Goal: Transaction & Acquisition: Purchase product/service

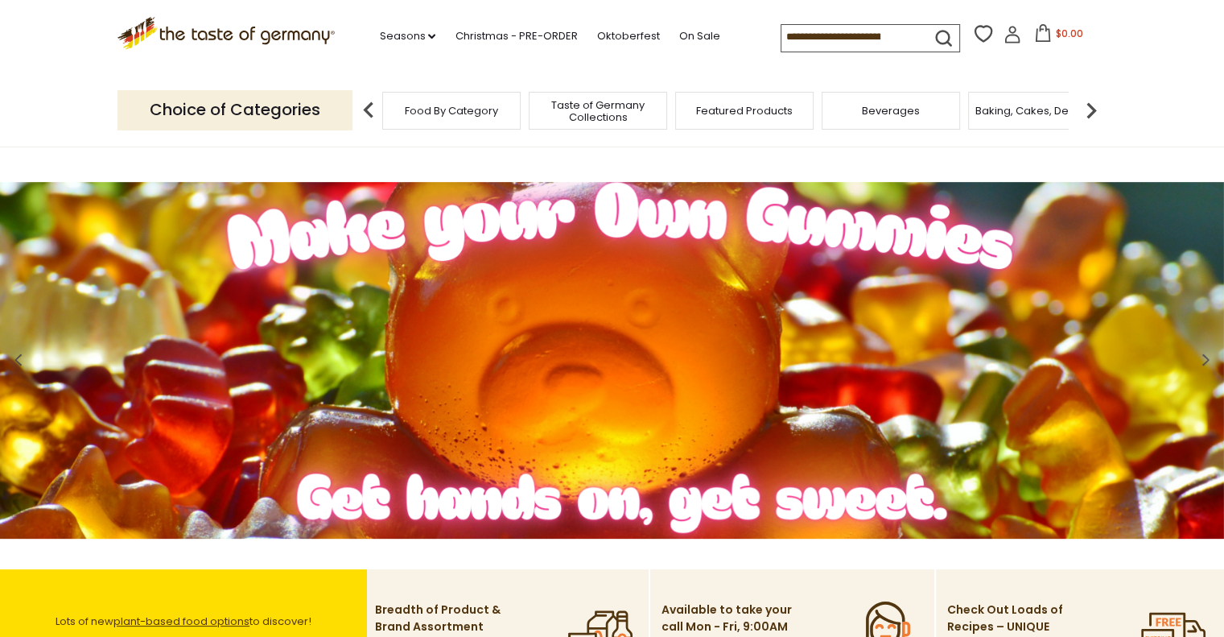
click at [868, 31] on input at bounding box center [850, 36] width 136 height 23
paste input "**********"
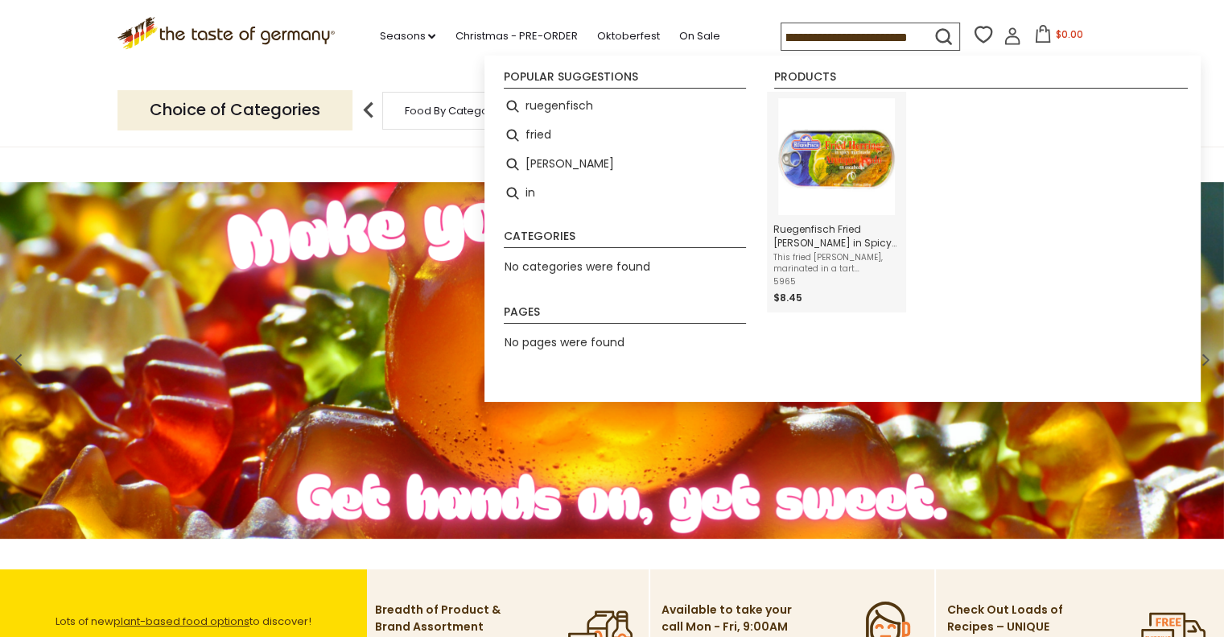
type input "**********"
click at [840, 165] on img "Ruegenfisch Fried Herring in Spicy Vinegar Marinade, 17.6 oz" at bounding box center [836, 156] width 117 height 117
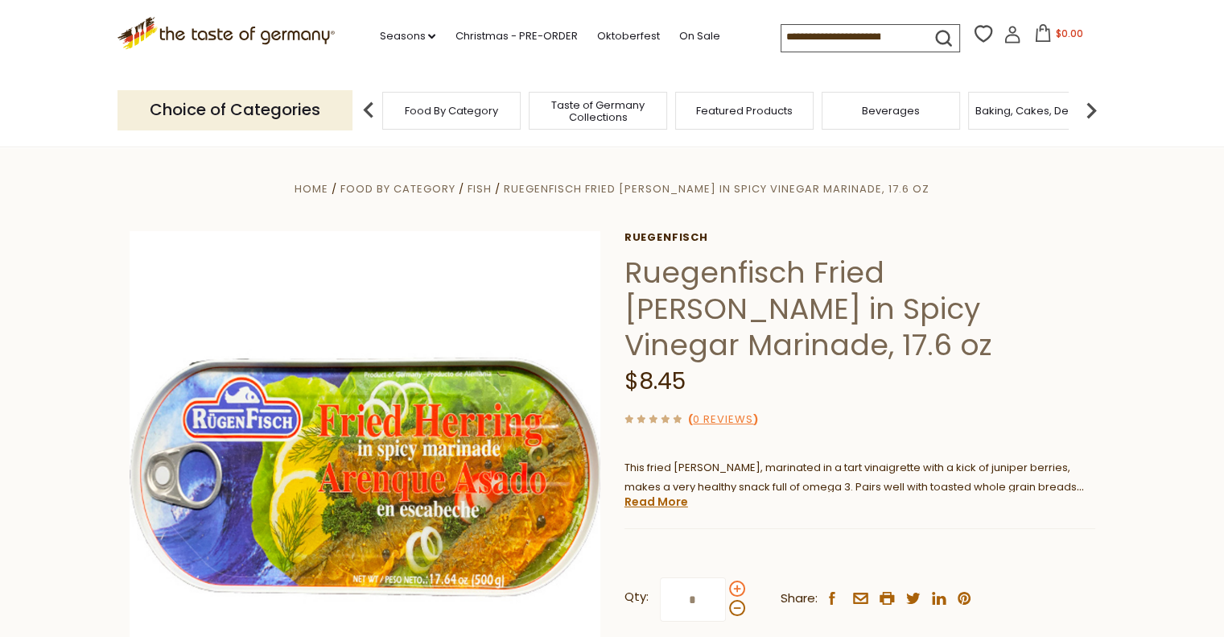
click at [737, 580] on span at bounding box center [737, 588] width 16 height 16
click at [726, 577] on input "*" at bounding box center [693, 599] width 66 height 44
type input "*"
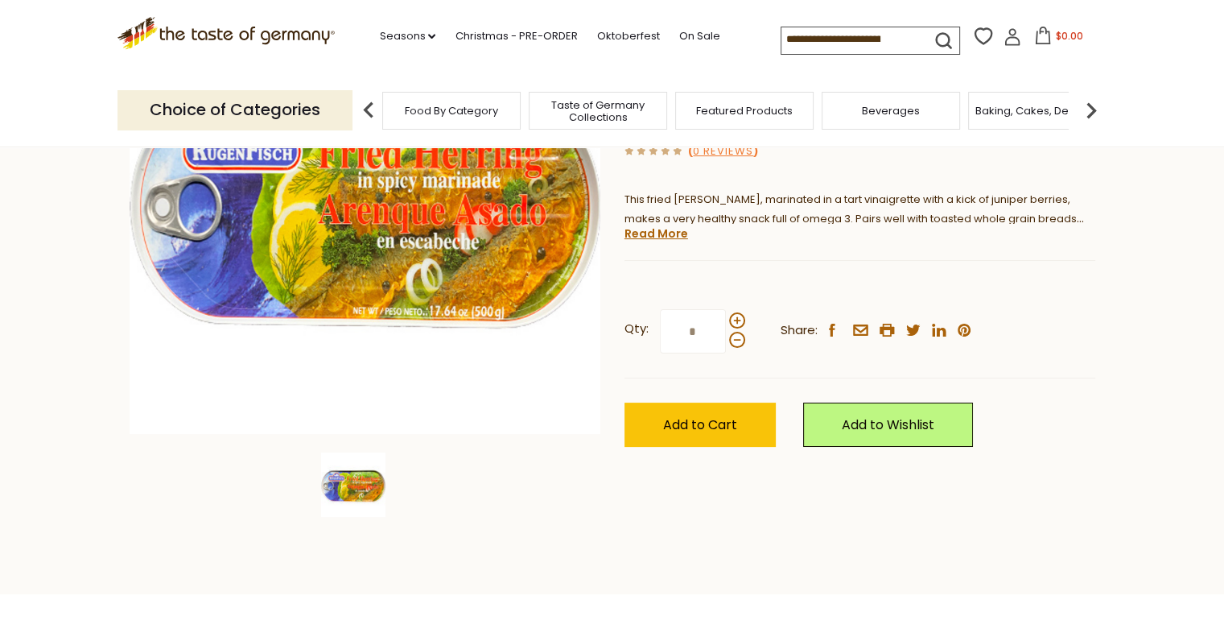
scroll to position [322, 0]
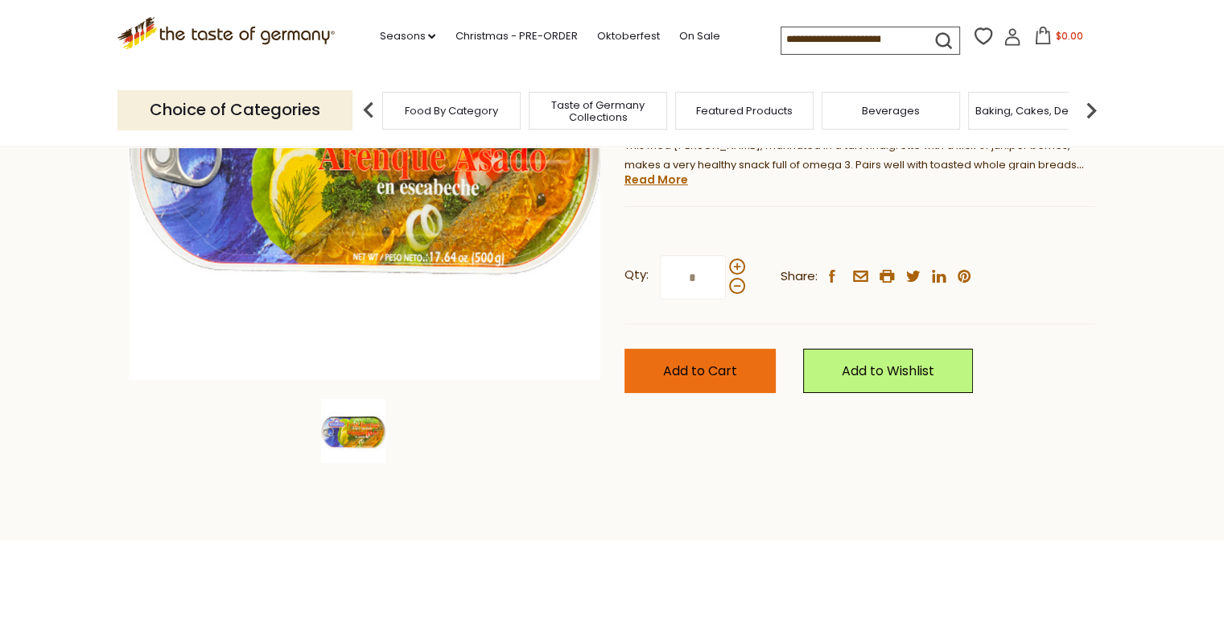
click at [711, 361] on span "Add to Cart" at bounding box center [700, 370] width 74 height 19
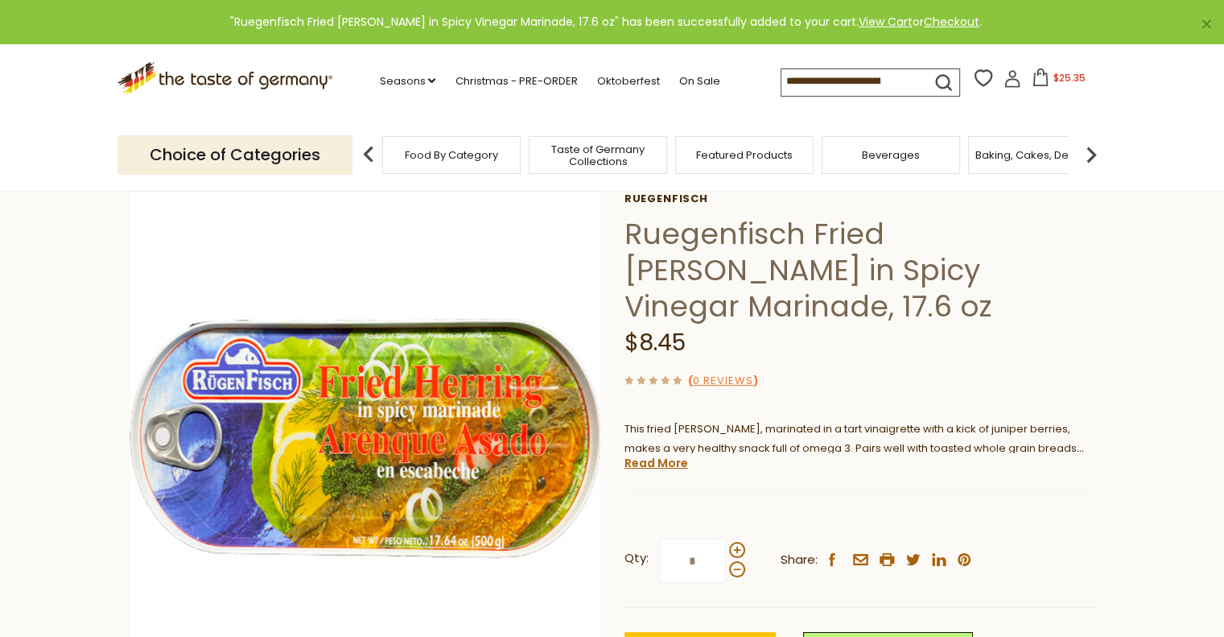
scroll to position [0, 0]
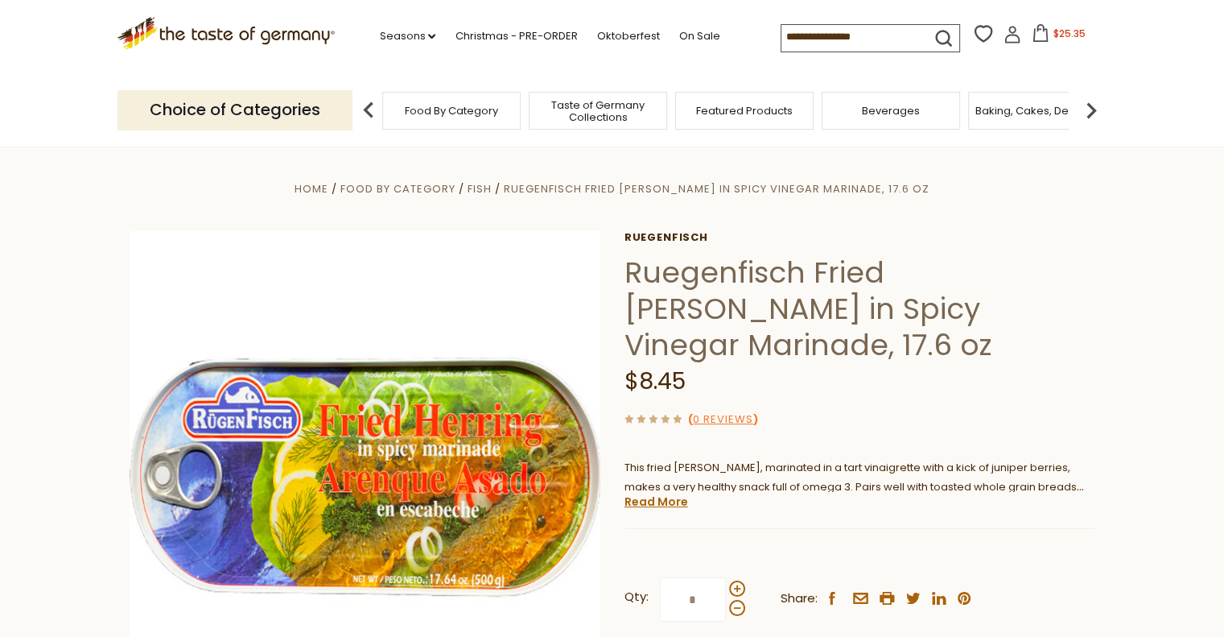
click at [1036, 36] on icon at bounding box center [1041, 33] width 18 height 18
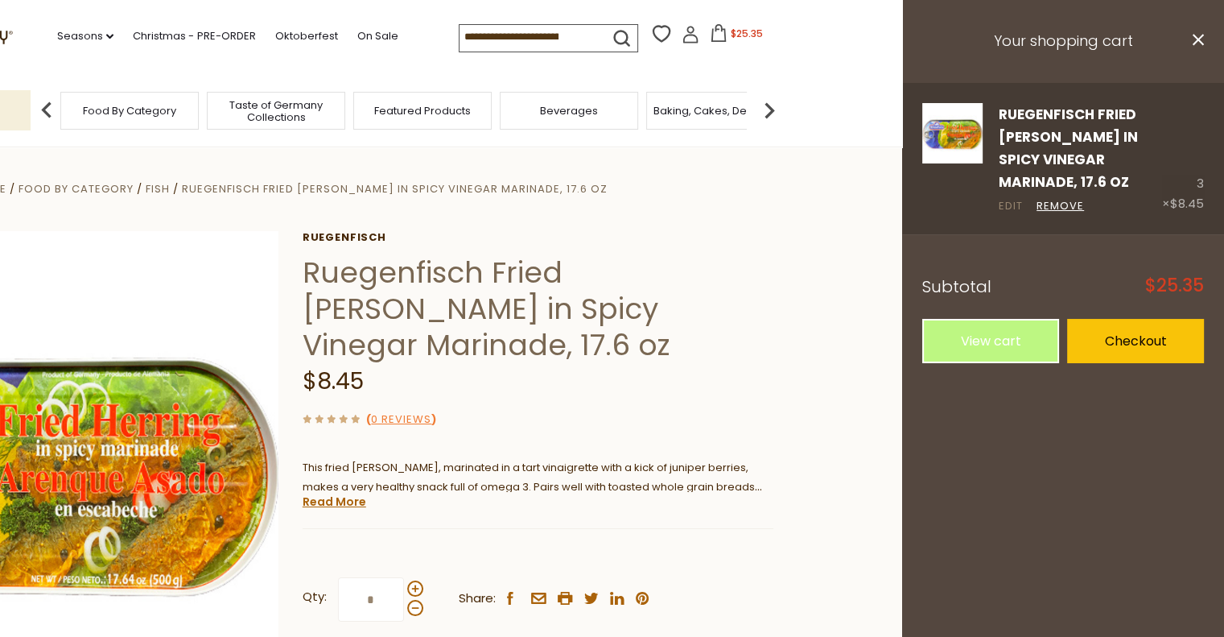
click at [1013, 200] on link "Edit" at bounding box center [1011, 206] width 24 height 17
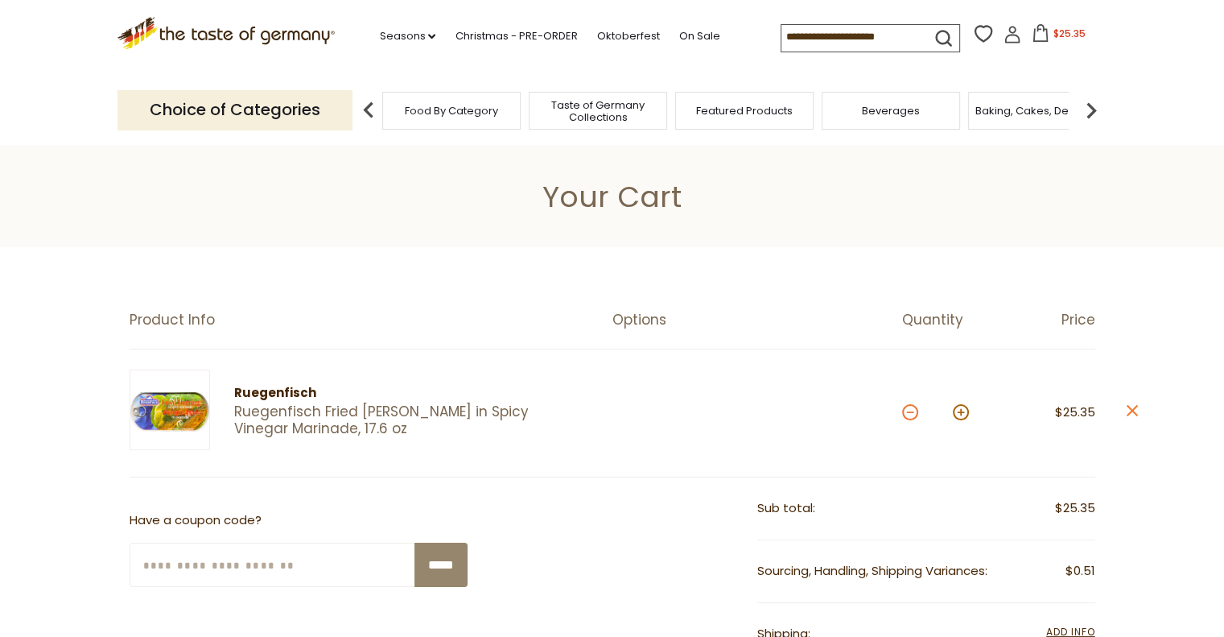
click at [908, 408] on button at bounding box center [910, 412] width 16 height 16
type input "*"
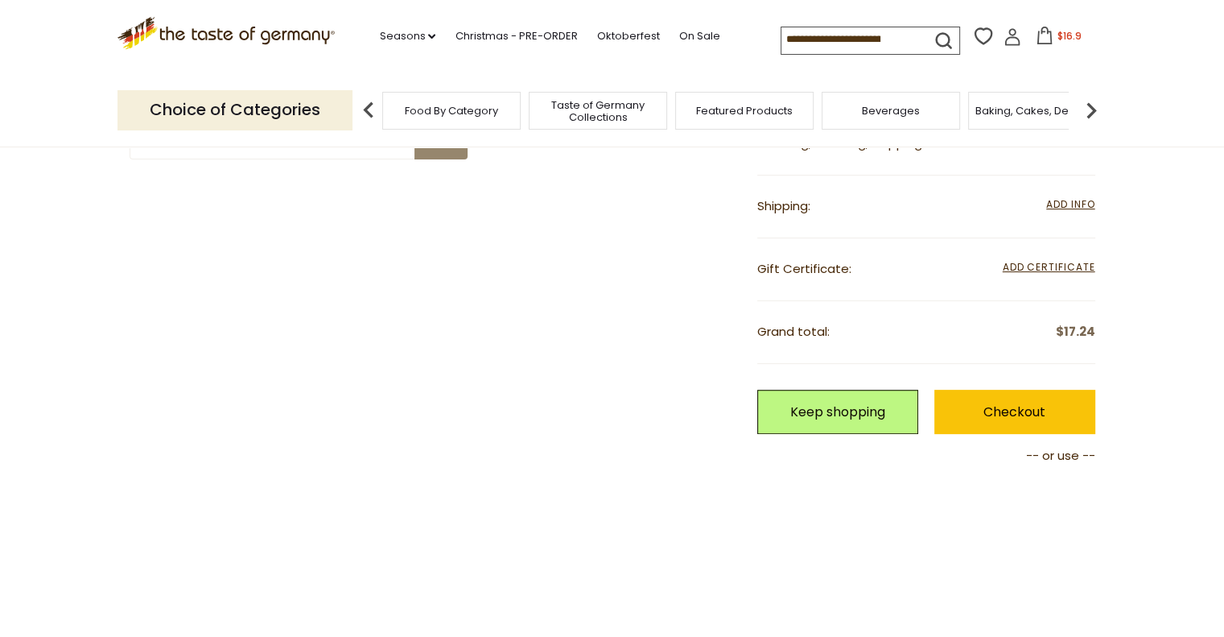
scroll to position [322, 0]
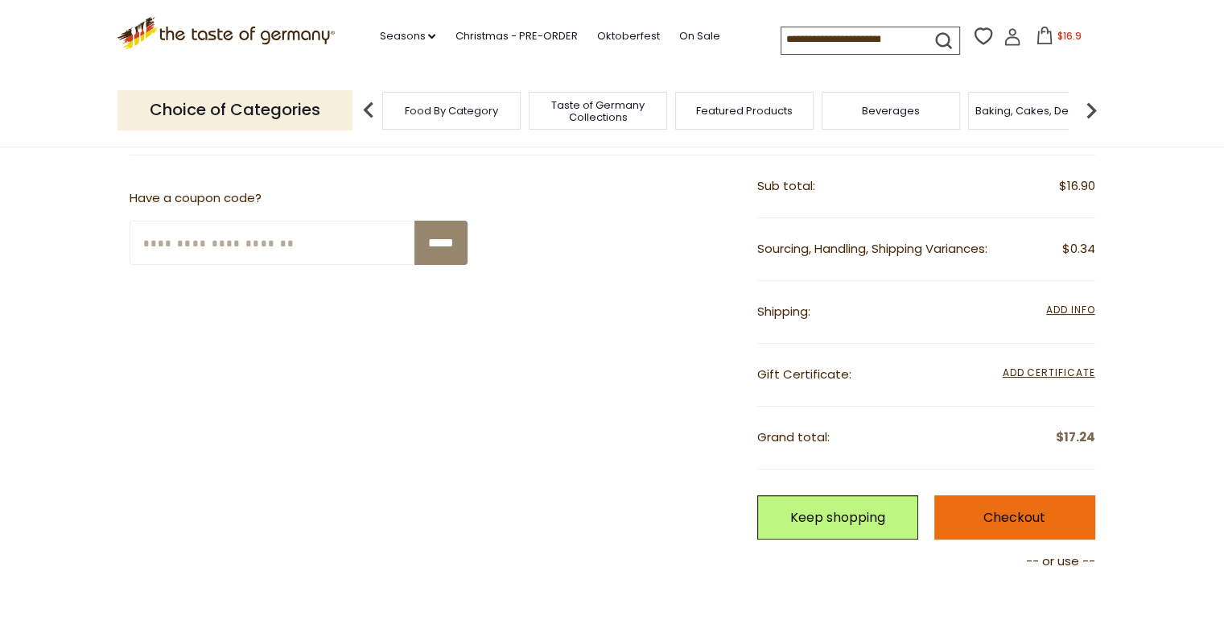
click at [999, 504] on link "Checkout" at bounding box center [1015, 517] width 161 height 44
